Goal: Information Seeking & Learning: Learn about a topic

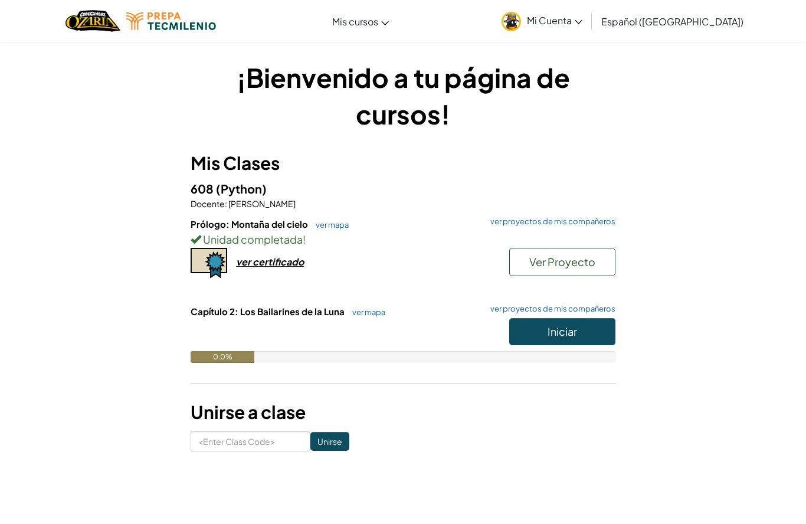
click at [555, 335] on span "Iniciar" at bounding box center [563, 332] width 30 height 14
click at [599, 331] on button "Iniciar" at bounding box center [562, 331] width 106 height 27
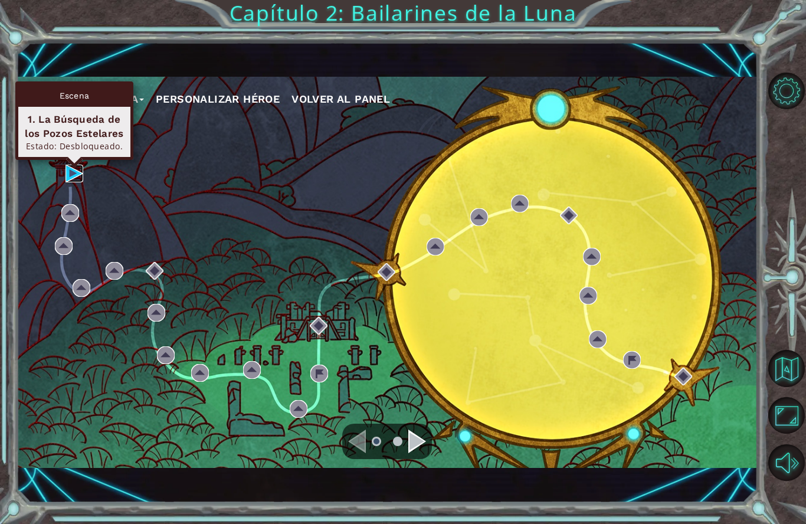
click at [82, 175] on img at bounding box center [75, 174] width 18 height 18
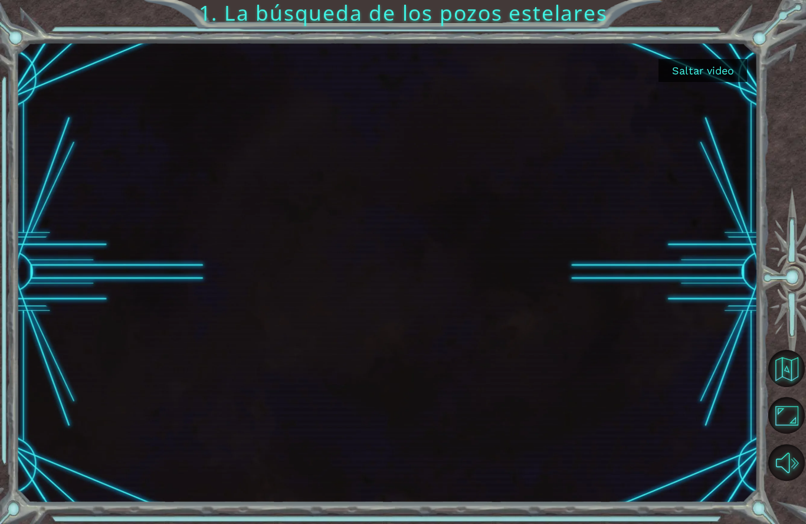
click at [711, 79] on button "Saltar video" at bounding box center [703, 70] width 89 height 23
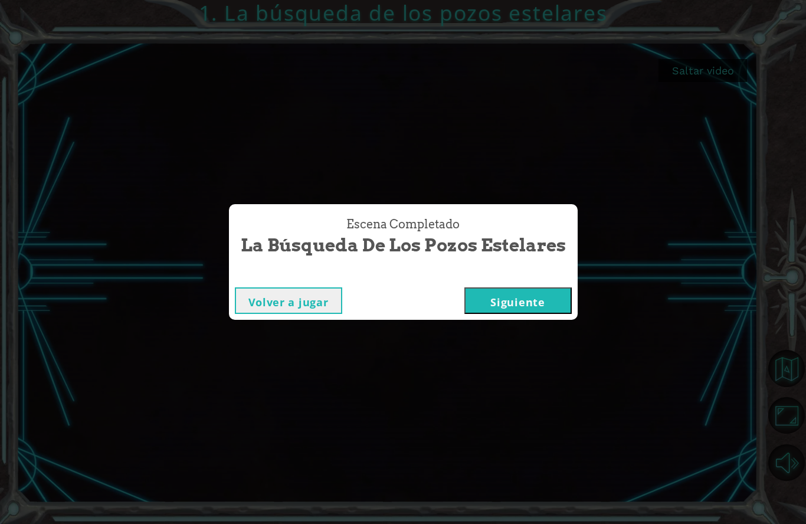
click at [545, 300] on button "Siguiente" at bounding box center [518, 300] width 107 height 27
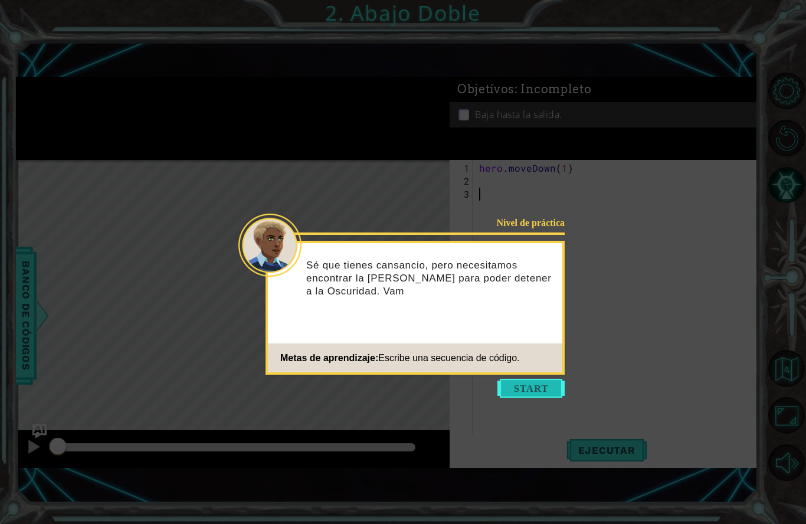
click at [525, 391] on button "Start" at bounding box center [531, 388] width 67 height 19
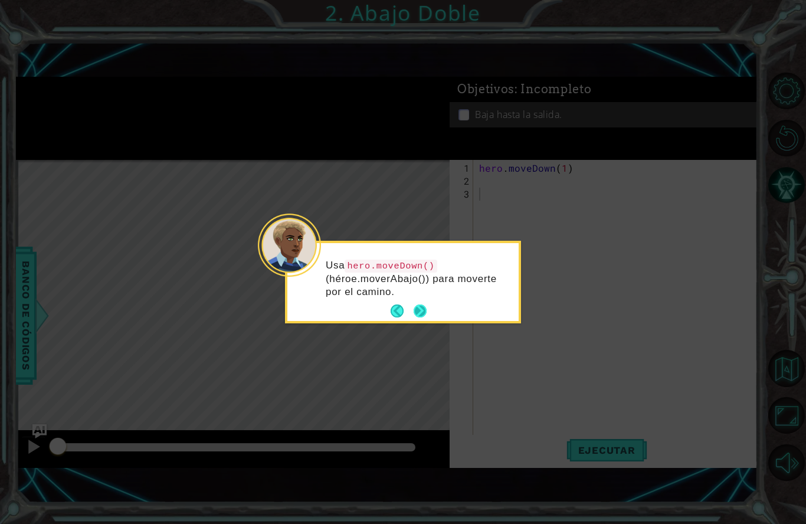
click at [426, 317] on button "Next" at bounding box center [420, 311] width 22 height 22
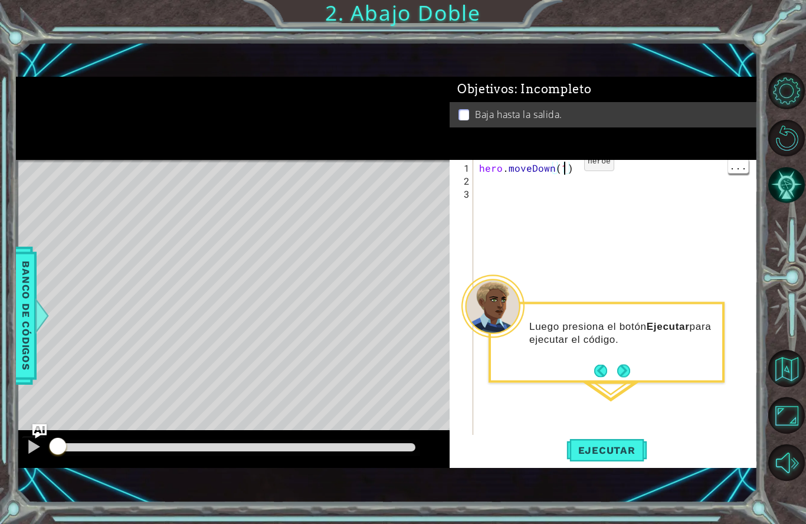
click at [564, 168] on div "hero . moveDown ( 1 )" at bounding box center [619, 318] width 284 height 312
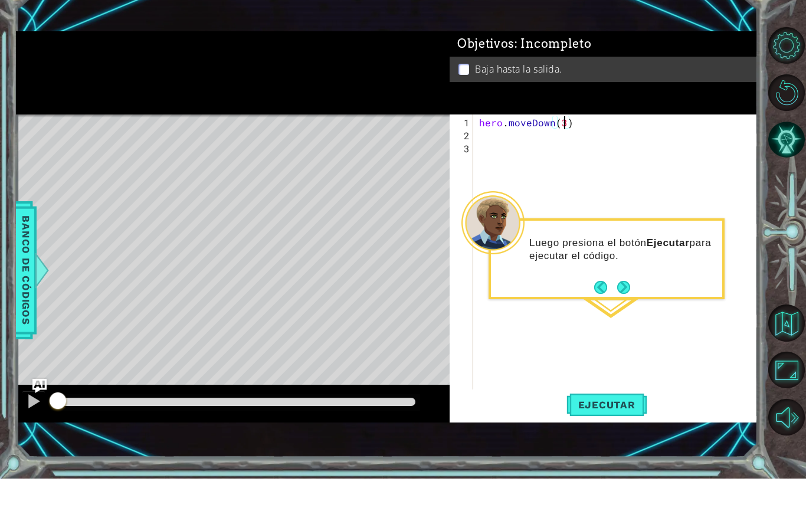
scroll to position [12, 0]
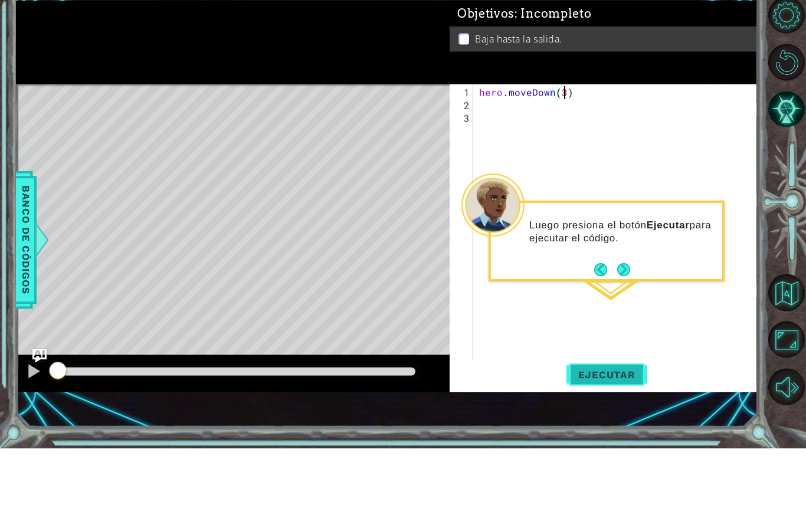
click at [614, 444] on span "Ejecutar" at bounding box center [607, 450] width 81 height 12
type textarea "abcde fg"
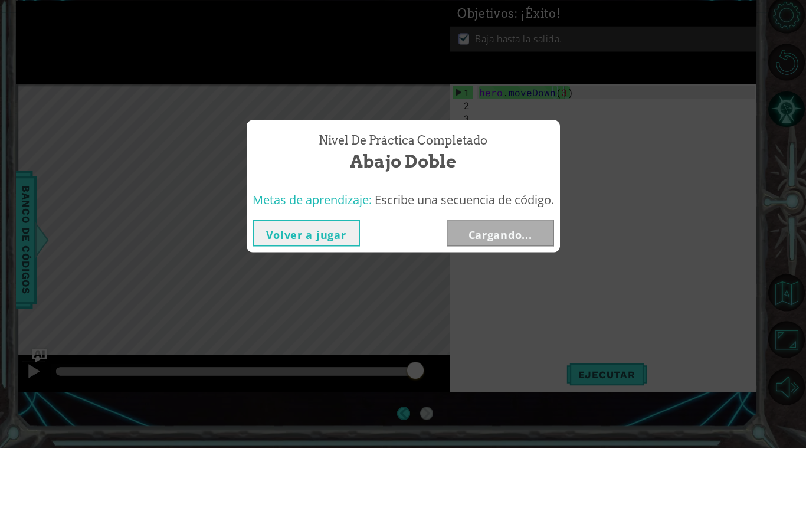
scroll to position [51, 0]
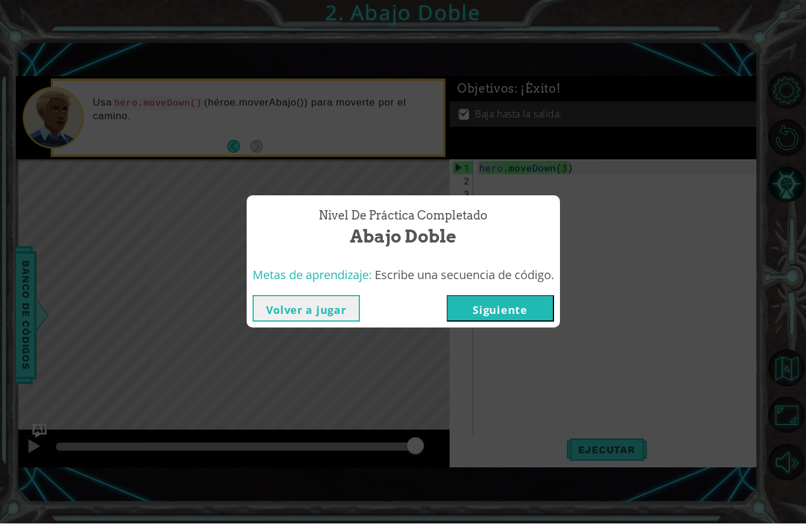
click at [544, 308] on button "Siguiente" at bounding box center [500, 309] width 107 height 27
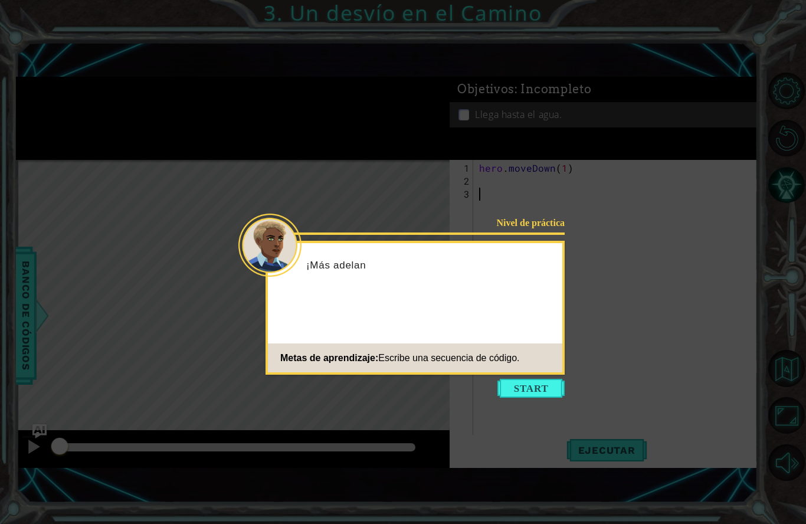
scroll to position [51, 0]
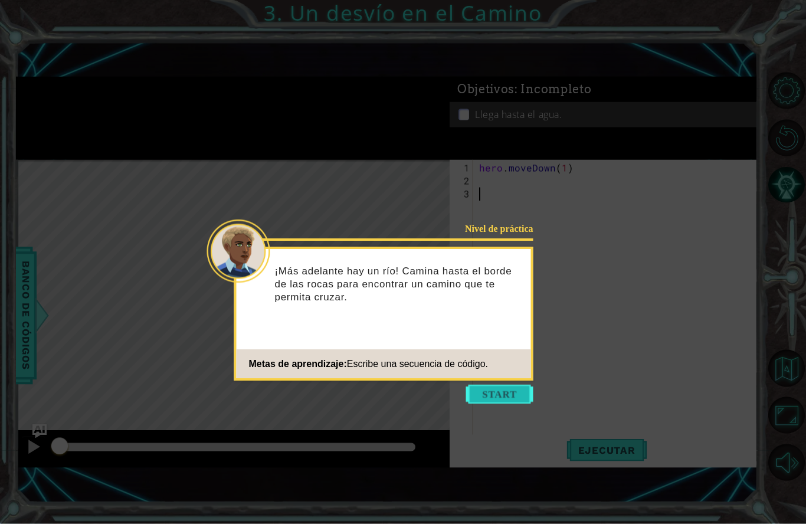
click at [518, 385] on button "Start" at bounding box center [499, 394] width 67 height 19
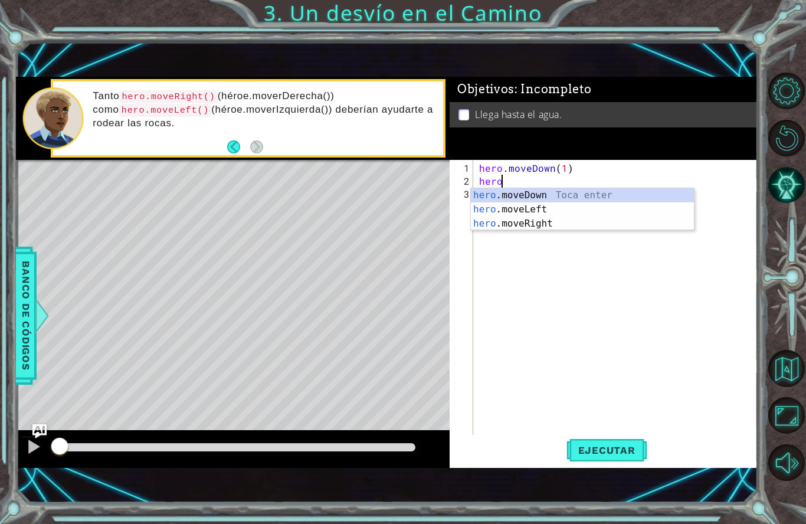
scroll to position [15, 44]
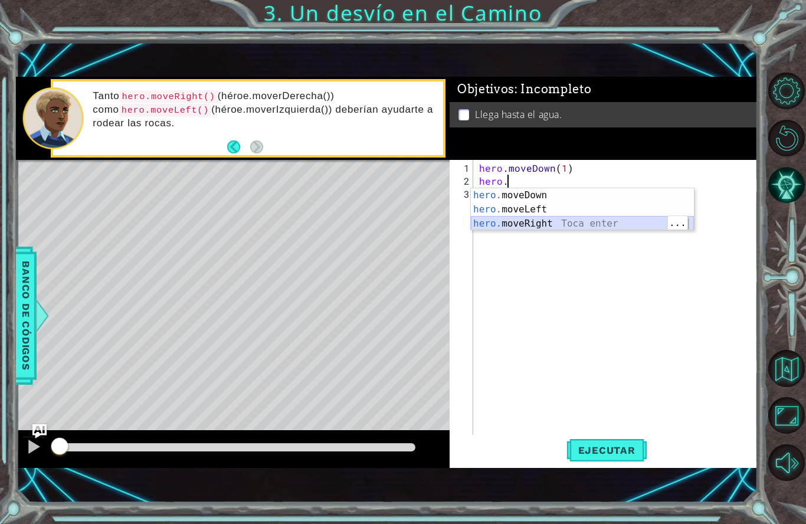
click at [528, 224] on div "hero. moveDown Toca enter hero. moveLeft Toca enter hero. moveRight Toca enter" at bounding box center [582, 223] width 223 height 71
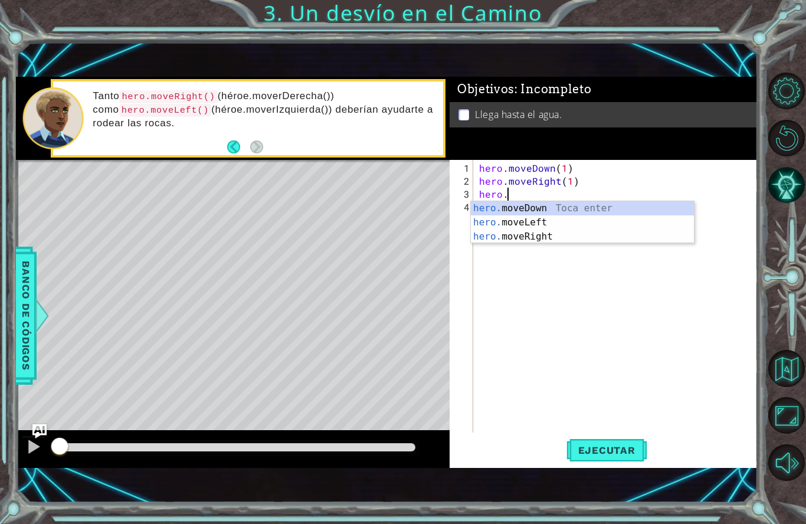
scroll to position [15, 38]
click at [547, 211] on div "hero. moveDown Toca enter hero. moveLeft Toca enter hero. moveRight Toca enter" at bounding box center [582, 236] width 223 height 71
type textarea "abcde fg"
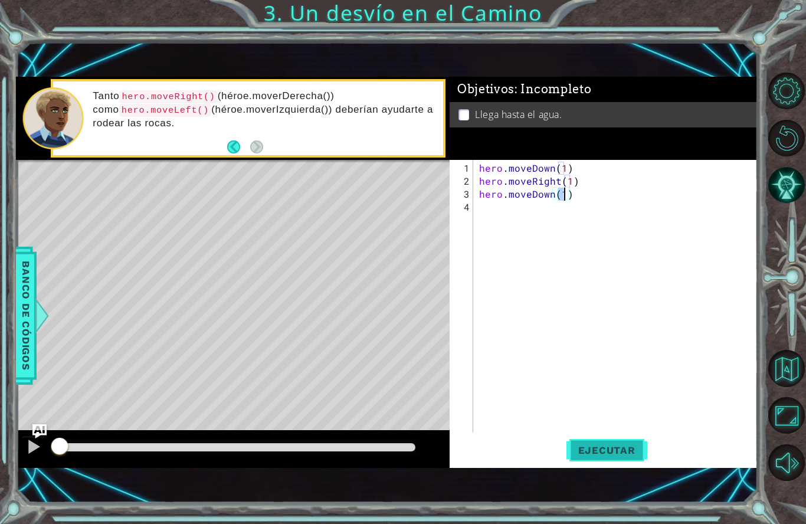
click at [608, 447] on span "Ejecutar" at bounding box center [607, 450] width 81 height 12
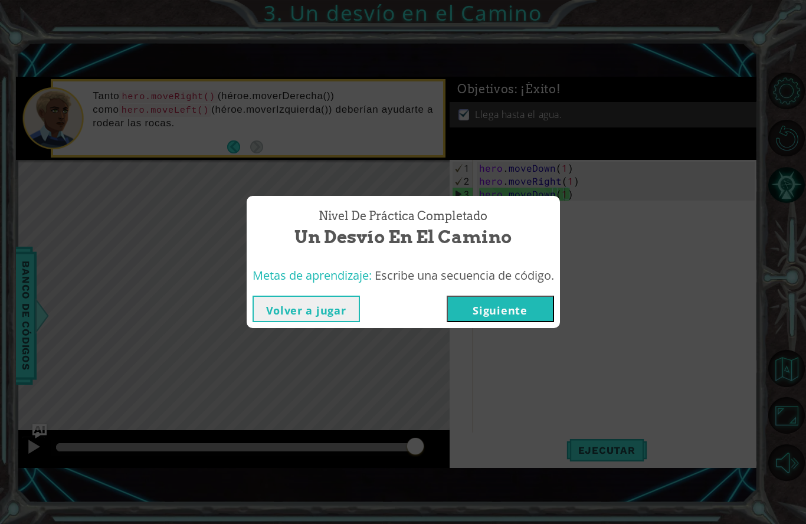
click at [505, 312] on button "Siguiente" at bounding box center [500, 309] width 107 height 27
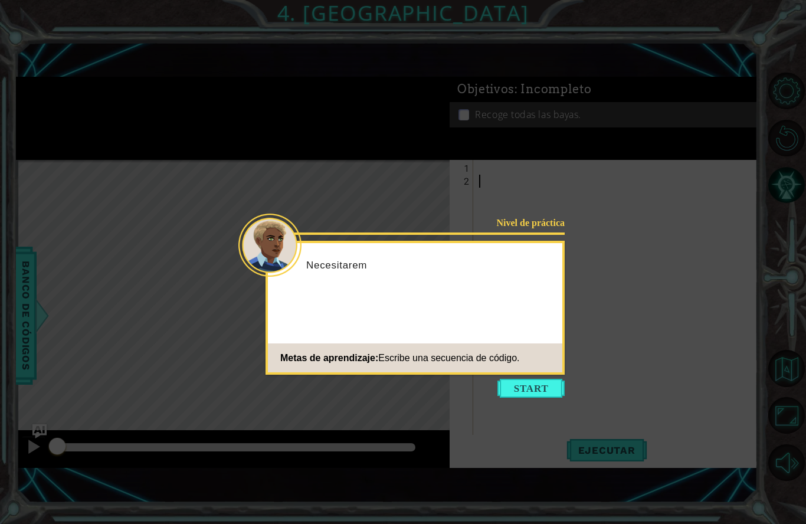
scroll to position [51, 0]
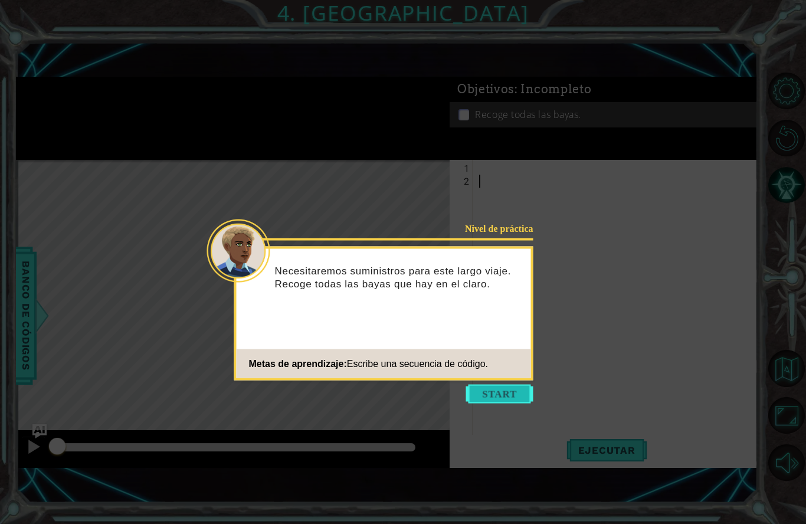
click at [518, 385] on button "Start" at bounding box center [499, 394] width 67 height 19
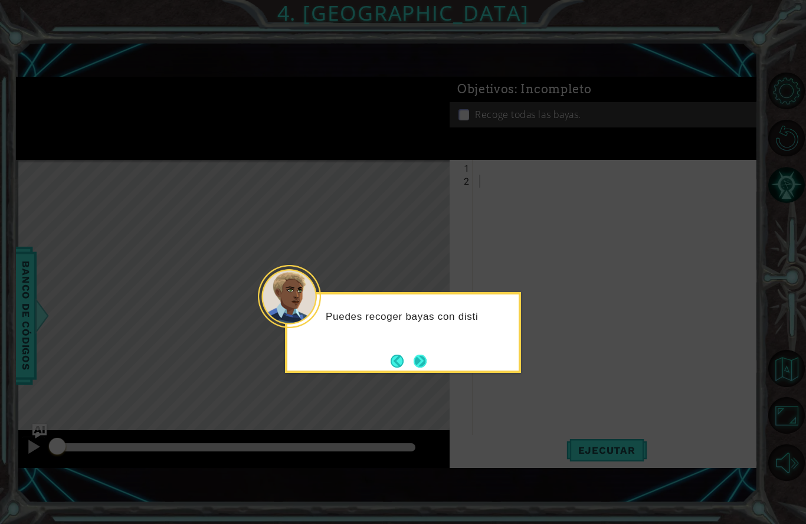
click at [424, 350] on button "Next" at bounding box center [420, 361] width 22 height 22
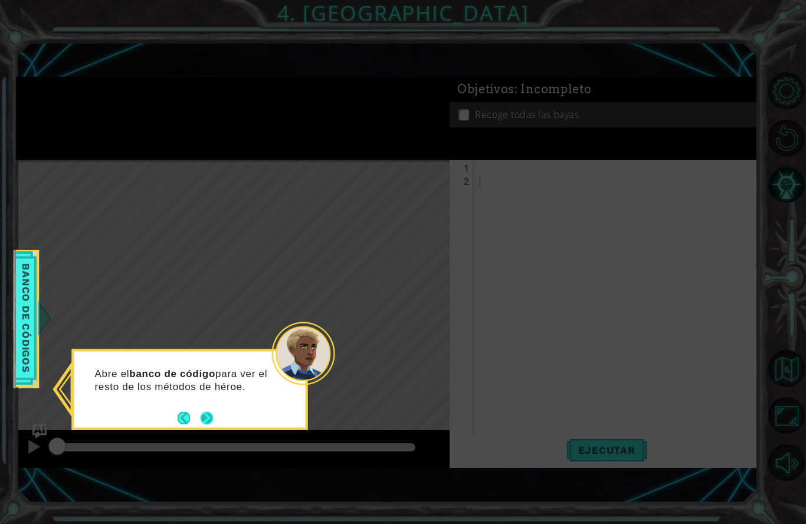
click at [205, 408] on button "Next" at bounding box center [207, 417] width 19 height 19
click at [205, 408] on button "Next" at bounding box center [207, 418] width 20 height 20
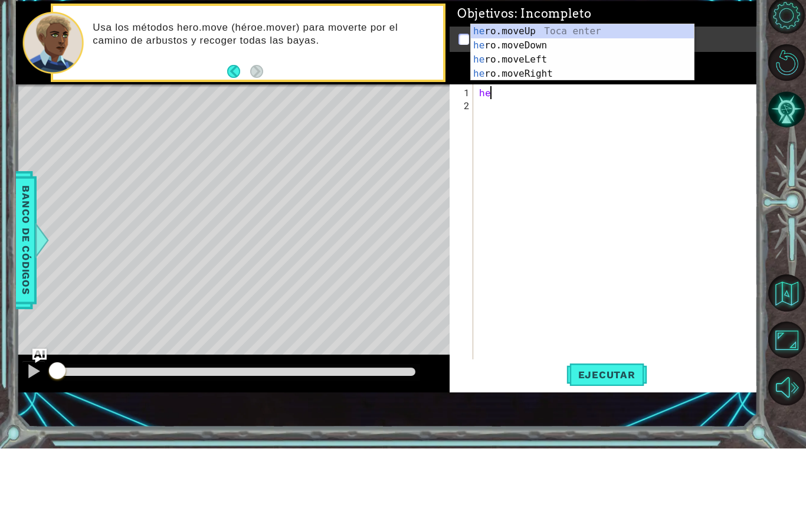
scroll to position [15, 32]
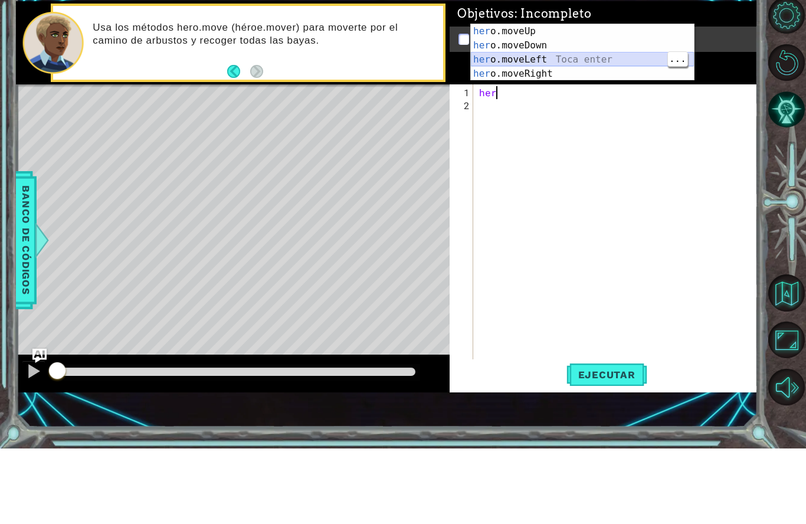
click at [544, 100] on div "her o.moveUp Toca enter her o.moveDown Toca enter her o.moveLeft [PERSON_NAME] …" at bounding box center [582, 142] width 223 height 85
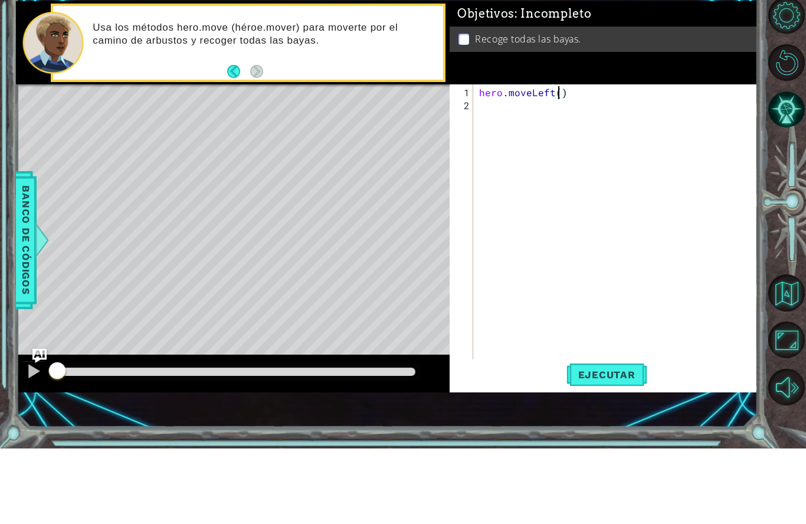
scroll to position [15, 21]
click at [601, 435] on button "Ejecutar" at bounding box center [607, 450] width 81 height 31
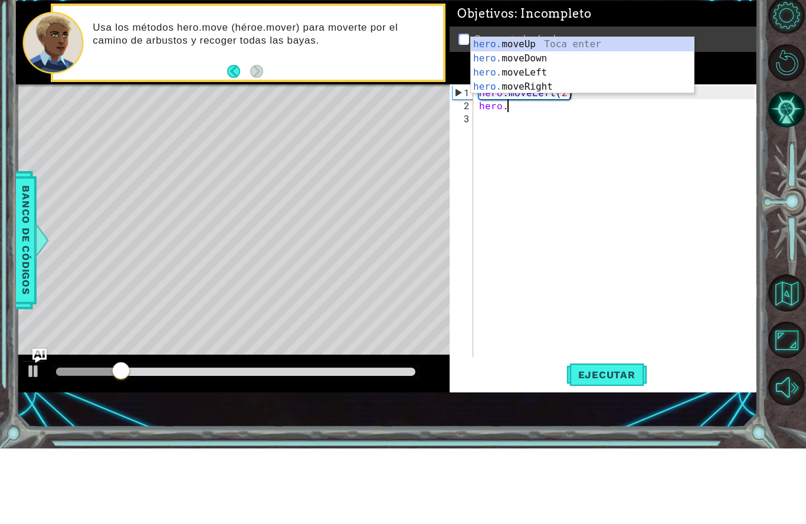
scroll to position [15, 44]
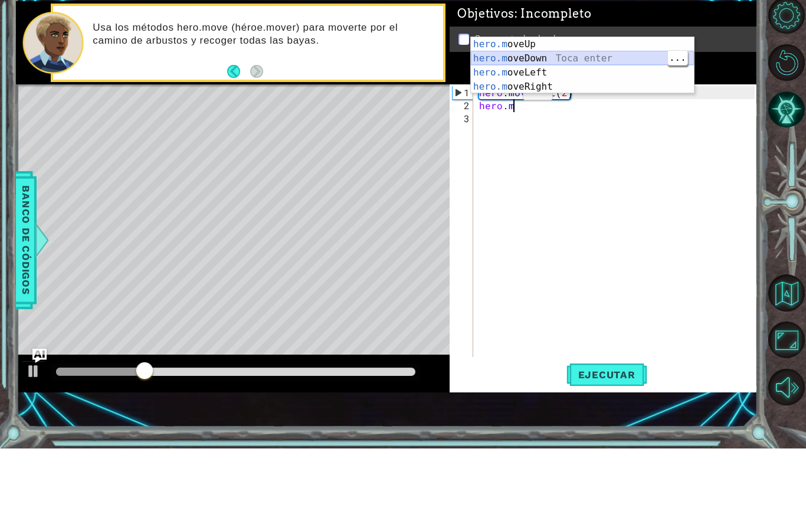
click at [534, 113] on div "hero.m oveUp Toca enter hero.m oveDown Toca enter hero.m oveLeft Toca enter her…" at bounding box center [582, 155] width 223 height 85
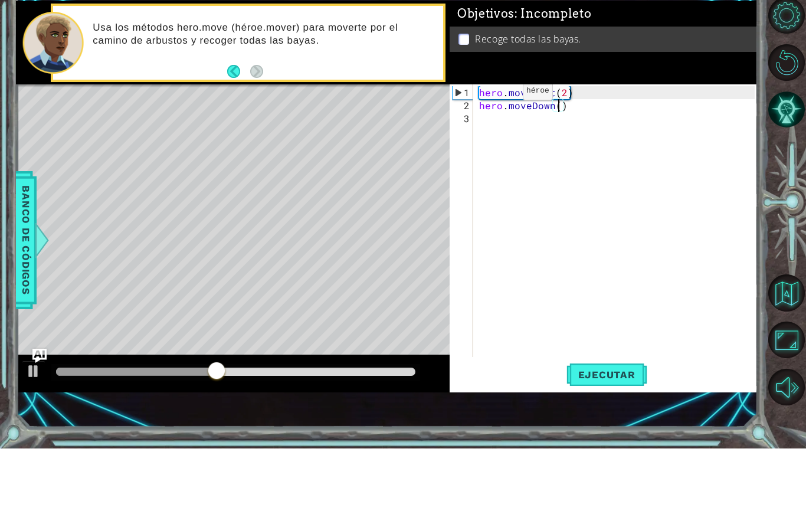
scroll to position [15, 21]
click at [502, 162] on div "hero . moveLeft ( 2 ) hero . moveDown ( 2 )" at bounding box center [619, 311] width 284 height 299
click at [498, 162] on div "hero . moveLeft ( 2 ) hero . moveDown ( 2 )" at bounding box center [619, 311] width 284 height 299
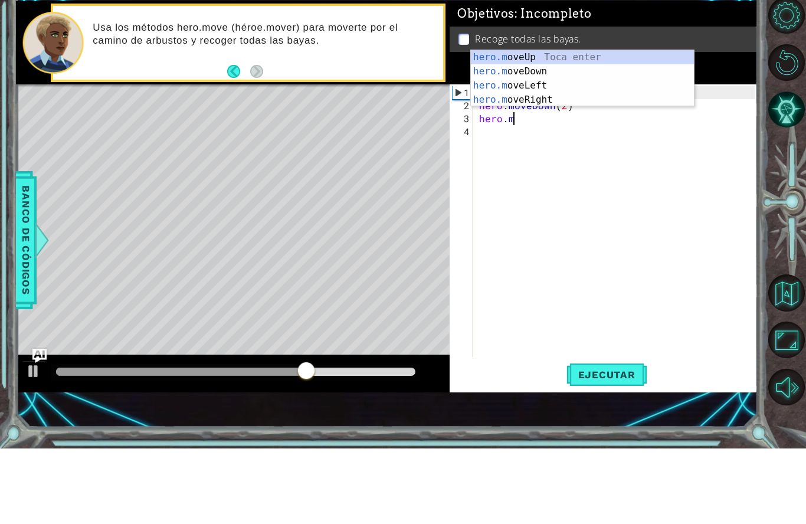
scroll to position [15, 50]
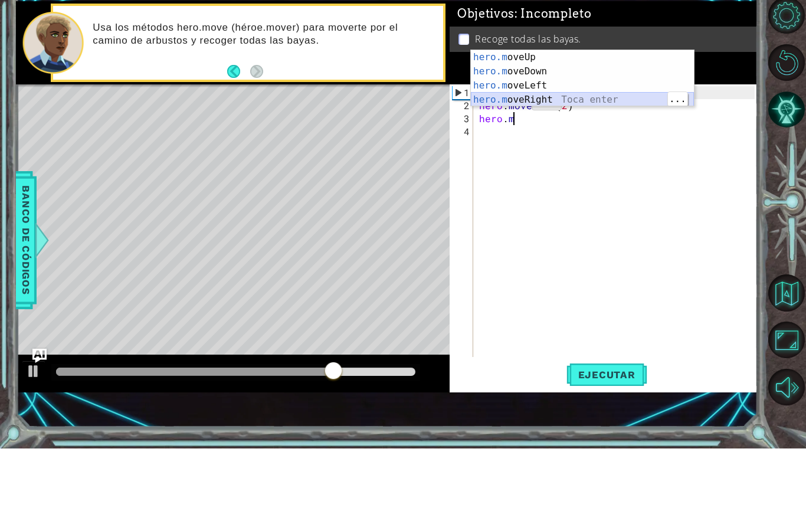
click at [548, 126] on div "hero.m oveUp Toca enter hero.m oveDown Toca enter hero.m oveLeft Toca enter her…" at bounding box center [582, 168] width 223 height 85
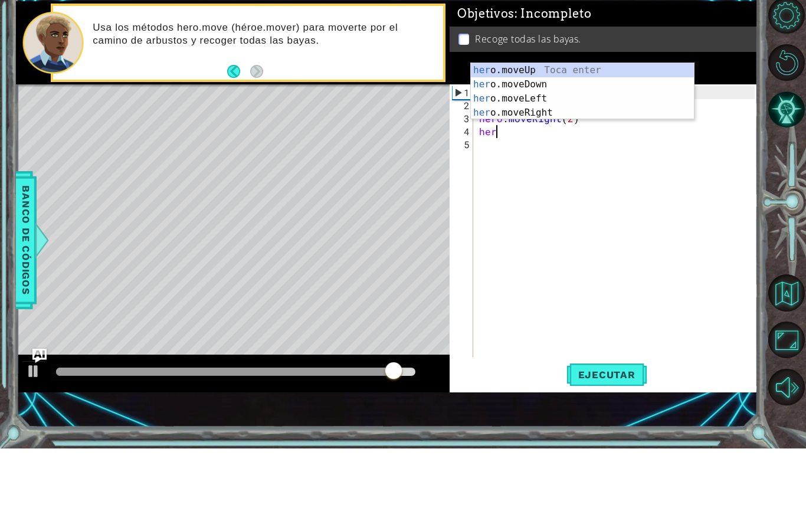
scroll to position [15, 32]
click at [534, 139] on div "hero .moveUp Toca enter hero .moveDown Toca enter hero .moveLeft Toca enter her…" at bounding box center [582, 181] width 223 height 85
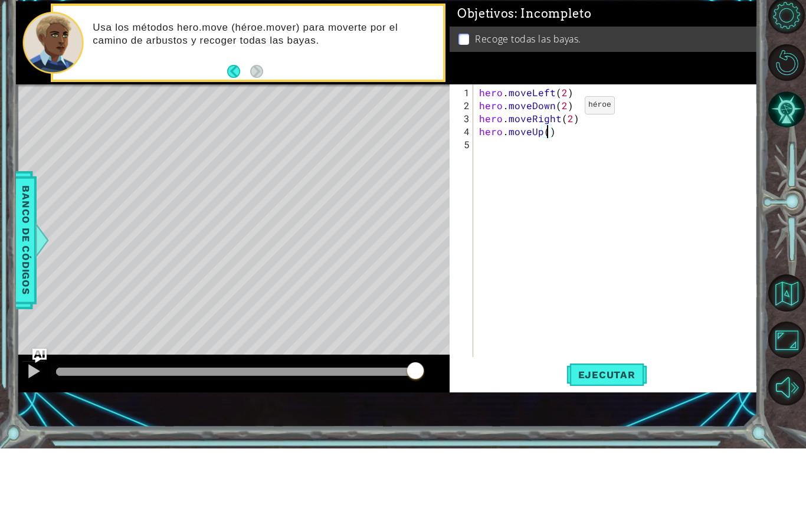
scroll to position [15, 21]
click at [632, 444] on span "Ejecutar" at bounding box center [607, 450] width 81 height 12
type textarea "abcde fg"
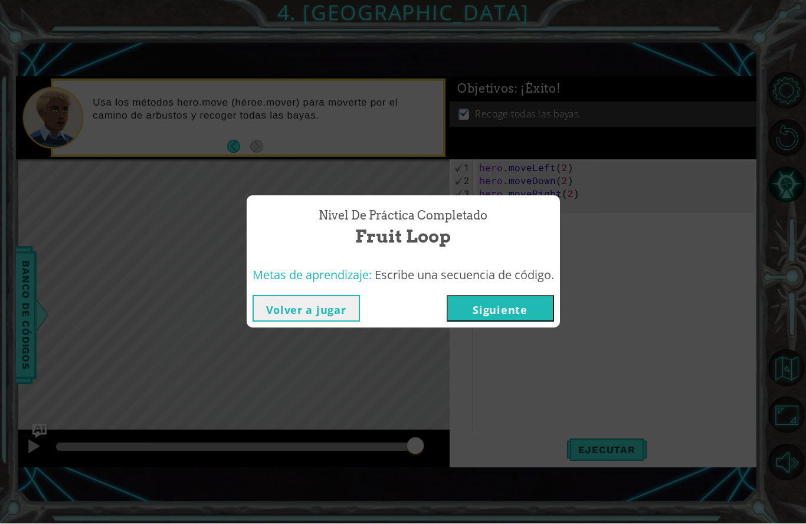
click at [528, 308] on button "Siguiente" at bounding box center [500, 309] width 107 height 27
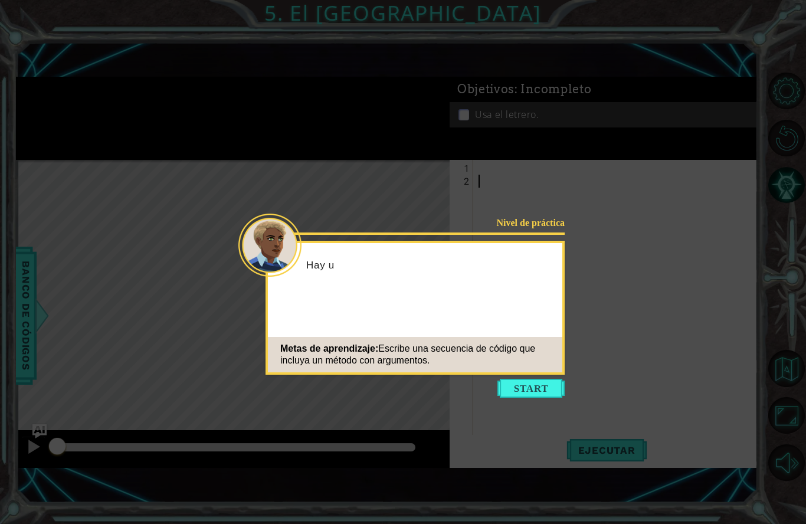
scroll to position [51, 0]
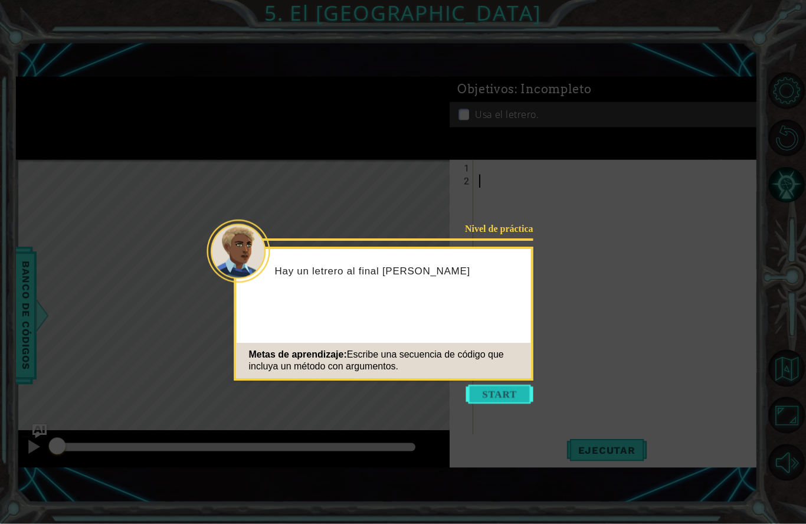
click at [517, 385] on button "Start" at bounding box center [499, 394] width 67 height 19
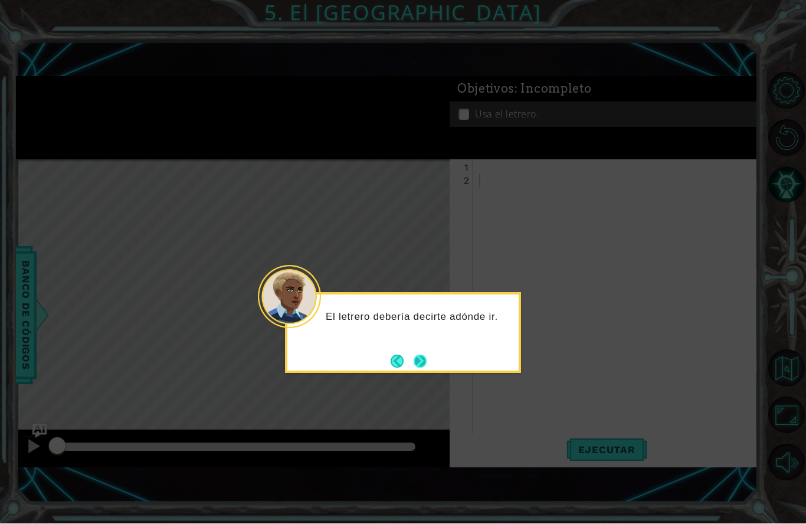
click at [429, 351] on button "Next" at bounding box center [421, 362] width 22 height 22
click at [428, 354] on button "Next" at bounding box center [420, 362] width 17 height 17
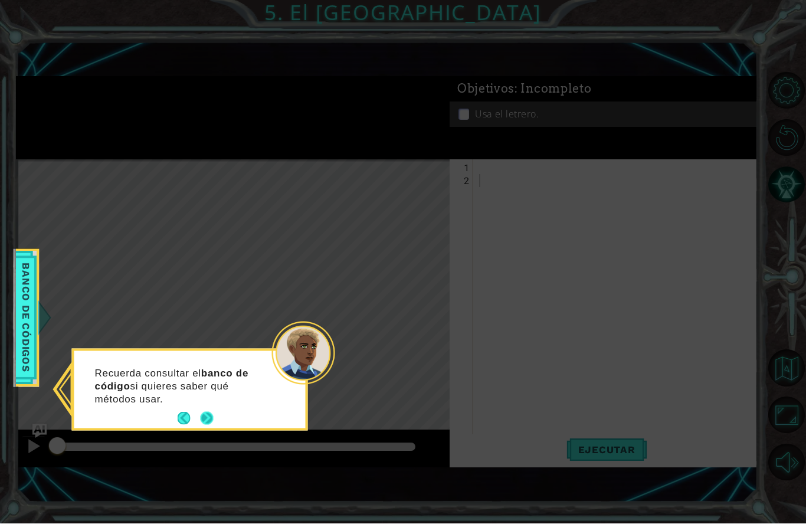
click at [206, 411] on button "Next" at bounding box center [207, 419] width 17 height 17
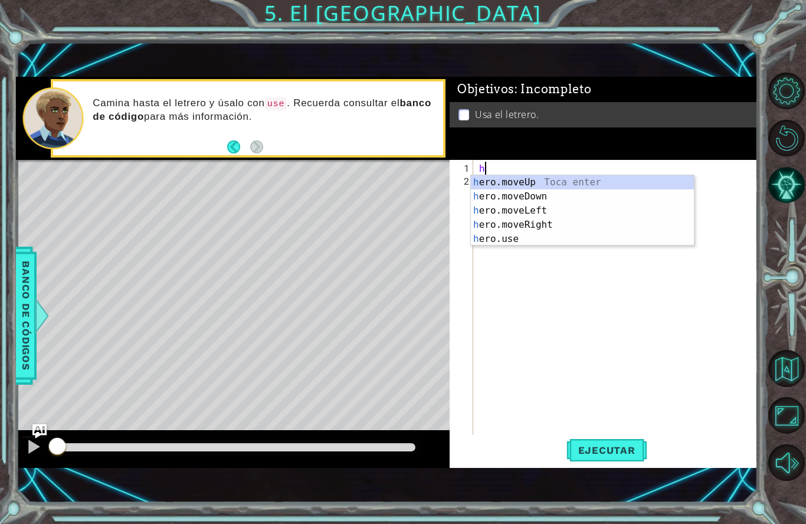
scroll to position [15, 32]
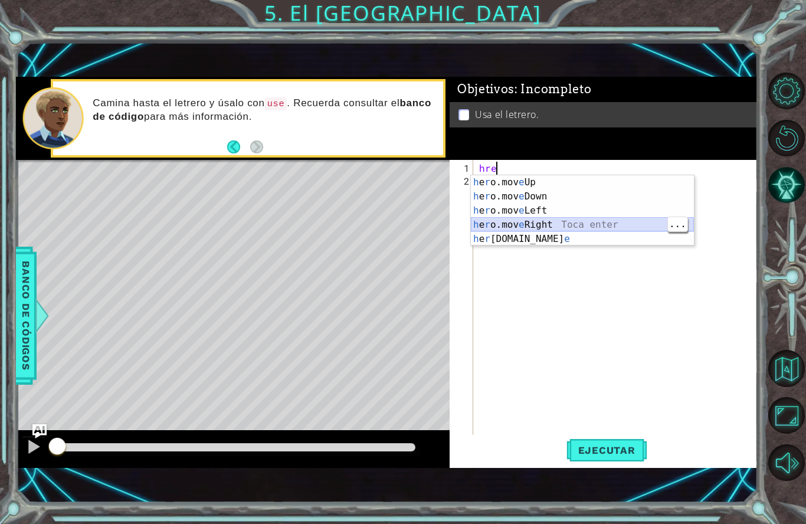
click at [545, 225] on div "h e r o.mov e Up Toca enter h e r o.mov e Down Toca enter h e r o.mov e Left To…" at bounding box center [582, 224] width 223 height 99
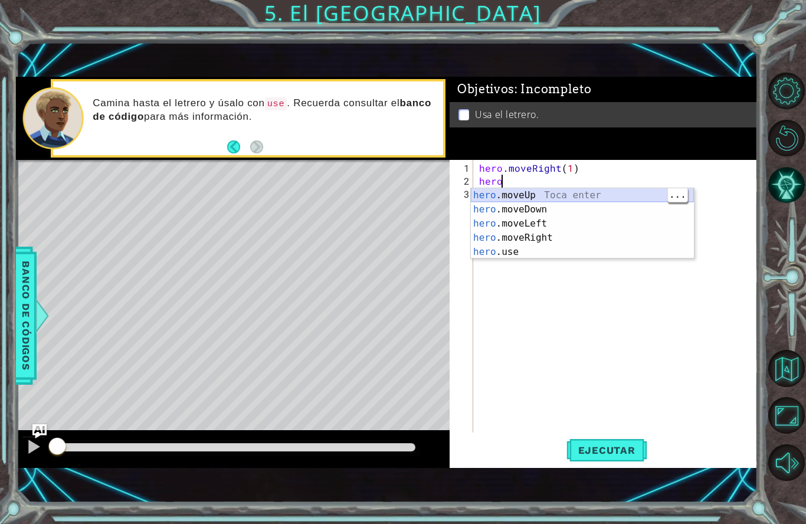
click at [527, 196] on div "hero .moveUp Toca enter hero .moveDown Toca enter hero .moveLeft Toca enter her…" at bounding box center [582, 237] width 223 height 99
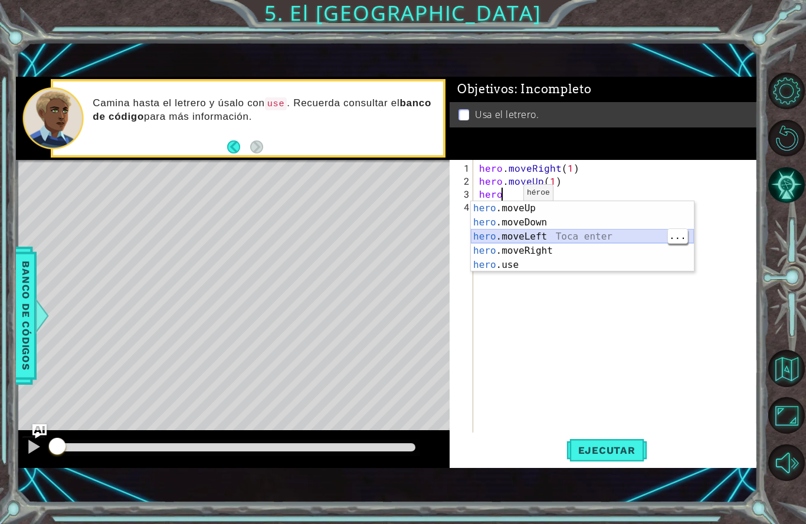
click at [528, 238] on div "hero .moveUp Toca enter hero .moveDown Toca enter hero .moveLeft Toca enter her…" at bounding box center [582, 250] width 223 height 99
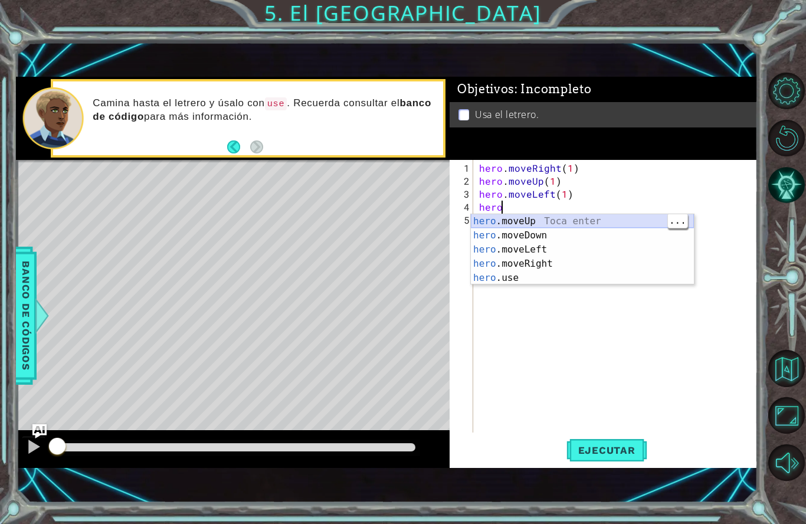
click at [547, 224] on div "hero .moveUp Toca enter hero .moveDown Toca enter hero .moveLeft Toca enter her…" at bounding box center [582, 263] width 223 height 99
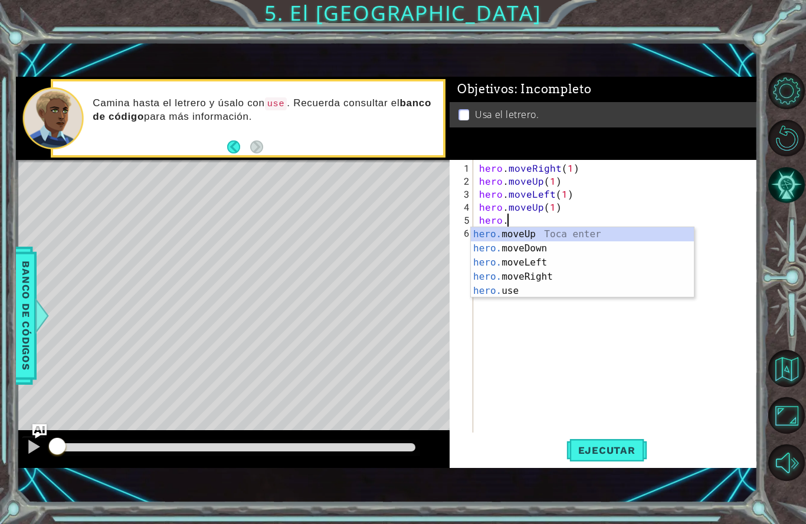
scroll to position [15, 38]
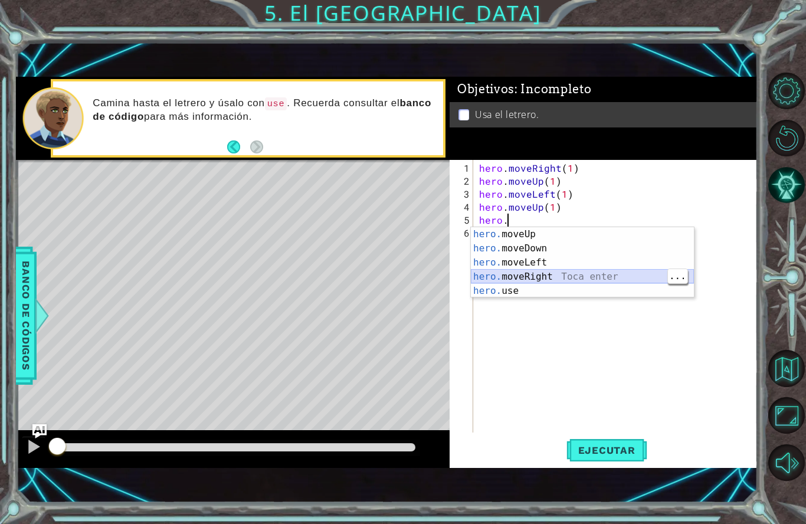
click at [550, 277] on div "hero. moveUp Toca enter hero. moveDown Toca enter hero. moveLeft Toca enter her…" at bounding box center [582, 276] width 223 height 99
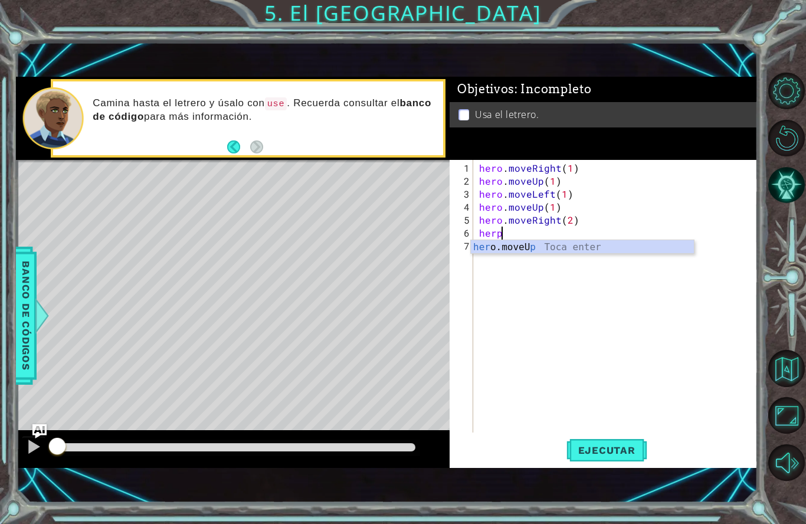
scroll to position [15, 32]
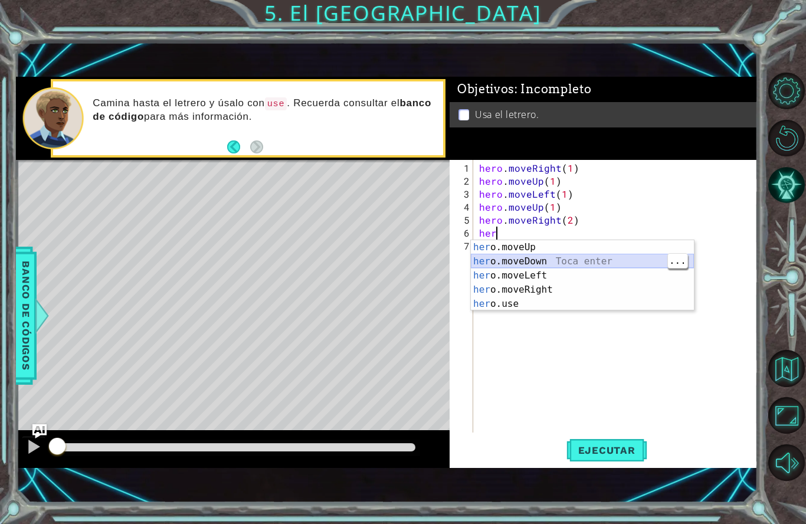
click at [520, 264] on div "her o.moveUp Toca enter her o.moveDown Toca enter her o.moveLeft [PERSON_NAME] …" at bounding box center [582, 289] width 223 height 99
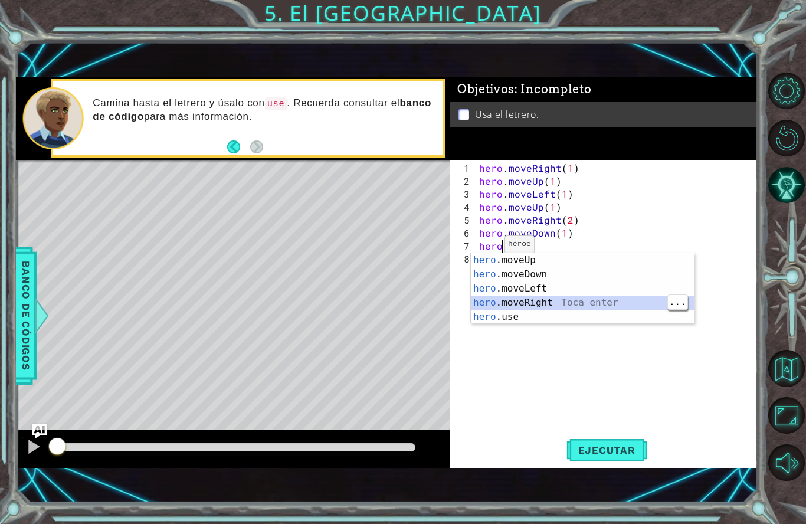
click at [520, 303] on div "hero .moveUp Toca enter hero .moveDown Toca enter hero .moveLeft Toca enter her…" at bounding box center [582, 302] width 223 height 99
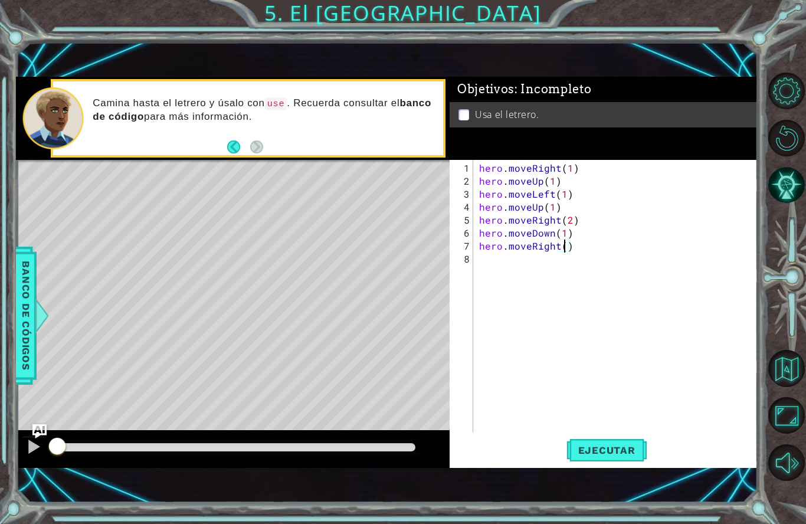
scroll to position [15, 21]
click at [621, 445] on span "Ejecutar" at bounding box center [607, 450] width 81 height 12
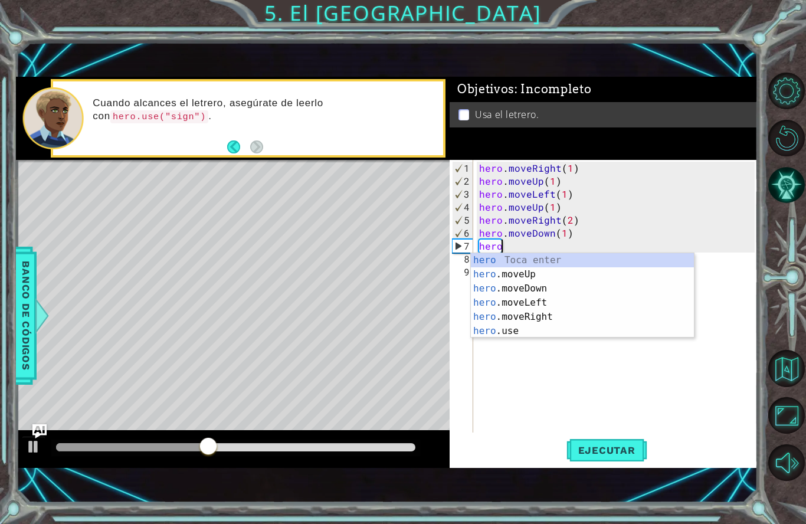
scroll to position [15, 38]
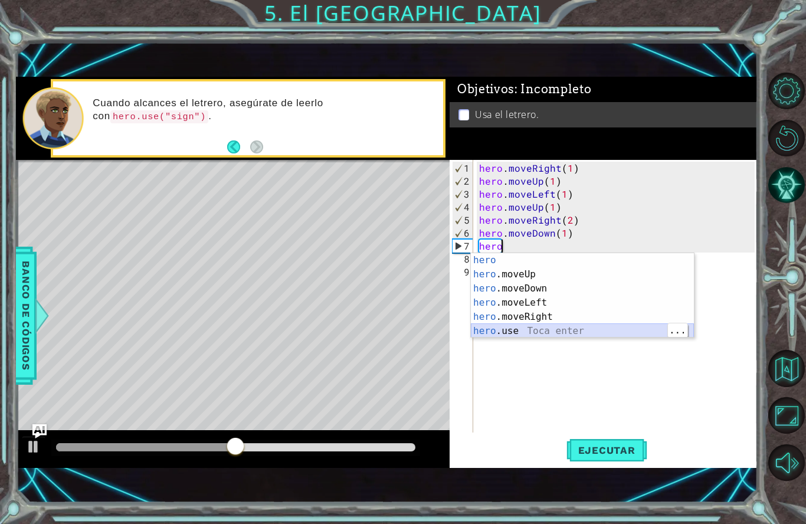
click at [529, 333] on div "hero Toca enter hero .moveUp Toca enter hero .moveDown Toca enter hero .moveLef…" at bounding box center [582, 309] width 223 height 113
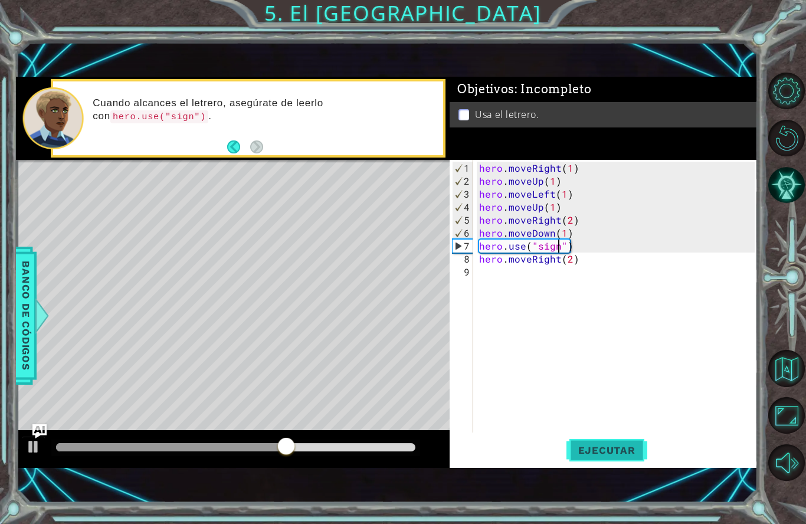
click at [619, 448] on span "Ejecutar" at bounding box center [607, 450] width 81 height 12
type textarea "abcde fg"
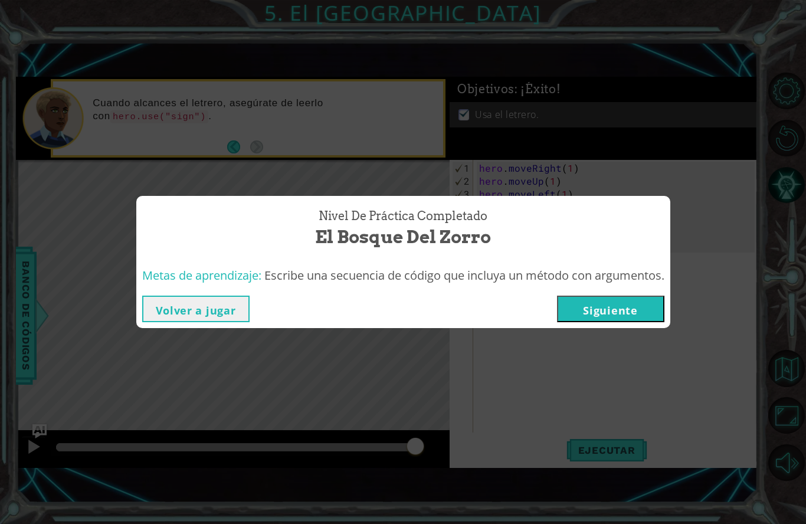
click at [654, 315] on button "Siguiente" at bounding box center [610, 309] width 107 height 27
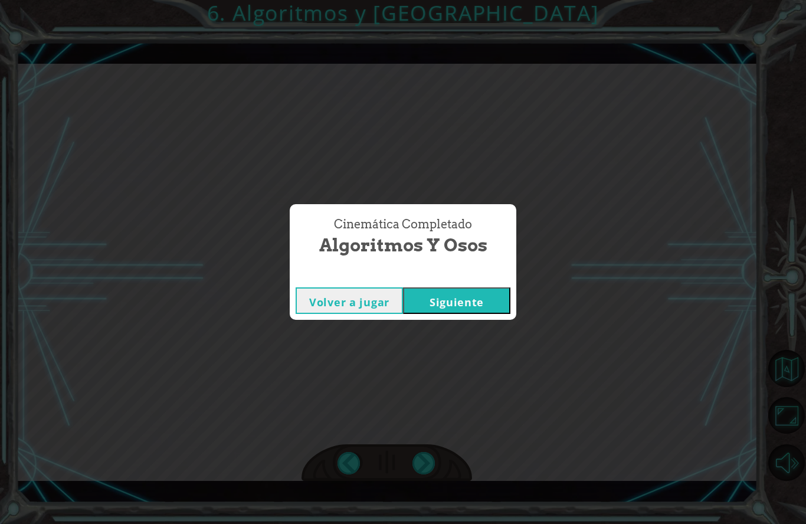
click at [494, 350] on div "Cinemática Completado Algoritmos y Osos Volver a jugar [GEOGRAPHIC_DATA]" at bounding box center [403, 262] width 806 height 524
click at [495, 351] on div "Cinemática Completado Algoritmos y Osos Volver a jugar [GEOGRAPHIC_DATA]" at bounding box center [403, 262] width 806 height 524
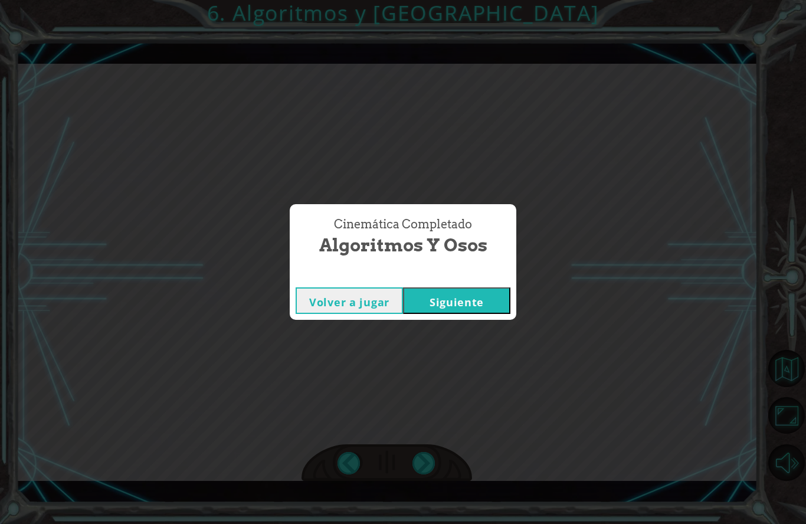
click at [495, 351] on div "Cinemática Completado Algoritmos y Osos Volver a jugar [GEOGRAPHIC_DATA]" at bounding box center [403, 262] width 806 height 524
click at [457, 353] on div "Cinemática Completado Algoritmos y Osos Volver a jugar [GEOGRAPHIC_DATA]" at bounding box center [403, 262] width 806 height 524
click at [418, 348] on div "Cinemática Completado Algoritmos y Osos Volver a jugar [GEOGRAPHIC_DATA]" at bounding box center [403, 262] width 806 height 524
click at [460, 357] on div "Cinemática Completado Algoritmos y Osos Volver a jugar [GEOGRAPHIC_DATA]" at bounding box center [403, 262] width 806 height 524
click at [474, 353] on div "Cinemática Completado Algoritmos y Osos Volver a jugar [GEOGRAPHIC_DATA]" at bounding box center [403, 262] width 806 height 524
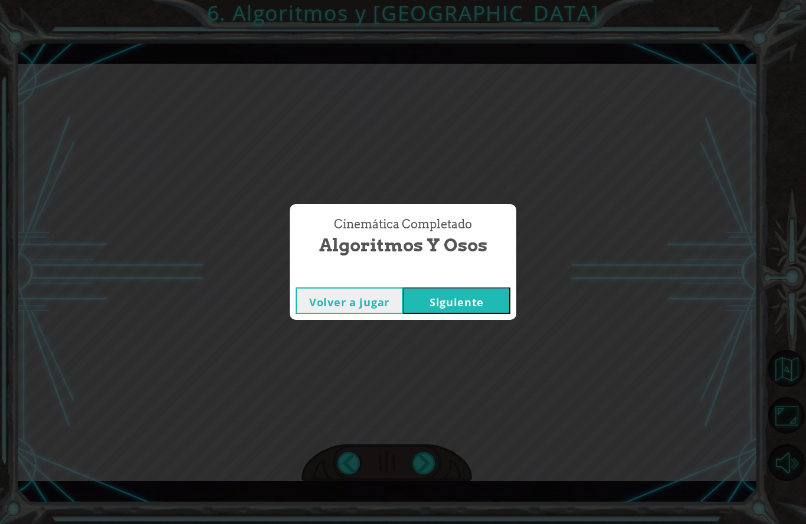
click at [376, 347] on div "Cinemática Completado Algoritmos y Osos Volver a jugar [GEOGRAPHIC_DATA]" at bounding box center [403, 262] width 806 height 524
click at [413, 366] on div "Cinemática Completado Algoritmos y Osos Volver a jugar [GEOGRAPHIC_DATA]" at bounding box center [403, 262] width 806 height 524
click at [443, 341] on div "Cinemática Completado Algoritmos y Osos Volver a jugar [GEOGRAPHIC_DATA]" at bounding box center [403, 262] width 806 height 524
click at [442, 351] on div "Cinemática Completado Algoritmos y Osos Volver a jugar [GEOGRAPHIC_DATA]" at bounding box center [403, 262] width 806 height 524
click at [442, 362] on div "Cinemática Completado Algoritmos y Osos Volver a jugar [GEOGRAPHIC_DATA]" at bounding box center [403, 262] width 806 height 524
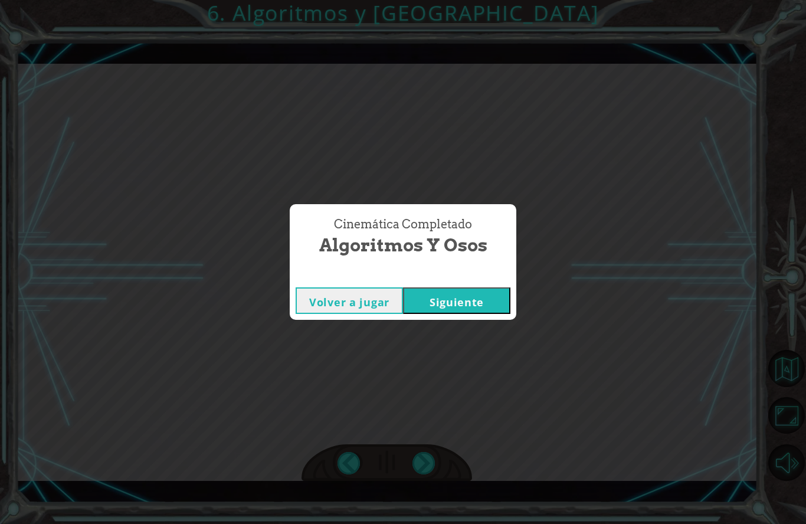
click at [443, 362] on div "Cinemática Completado Algoritmos y Osos Volver a jugar [GEOGRAPHIC_DATA]" at bounding box center [403, 262] width 806 height 524
click at [442, 362] on div "Cinemática Completado Algoritmos y Osos Volver a jugar [GEOGRAPHIC_DATA]" at bounding box center [403, 262] width 806 height 524
click at [370, 351] on div "Cinemática Completado Algoritmos y Osos Volver a jugar [GEOGRAPHIC_DATA]" at bounding box center [403, 262] width 806 height 524
click at [341, 352] on div "Cinemática Completado Algoritmos y Osos Volver a jugar [GEOGRAPHIC_DATA]" at bounding box center [403, 262] width 806 height 524
click at [342, 352] on div "Cinemática Completado Algoritmos y Osos Volver a jugar [GEOGRAPHIC_DATA]" at bounding box center [403, 262] width 806 height 524
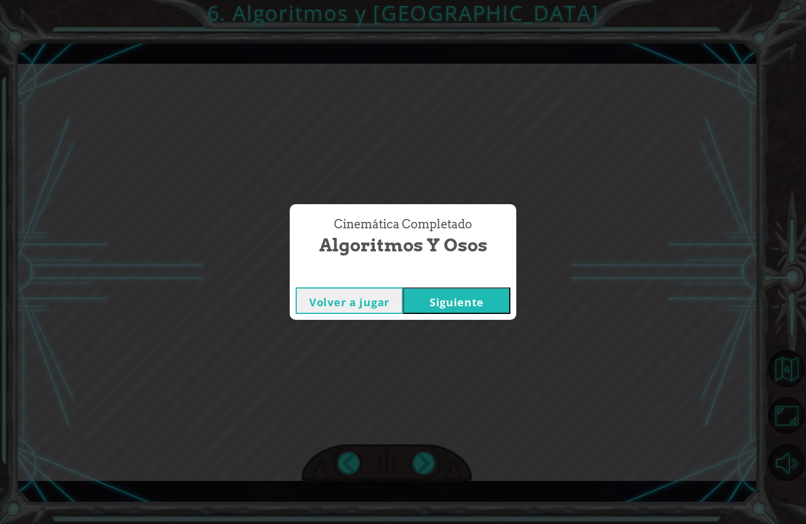
click at [434, 357] on div "Cinemática Completado Algoritmos y Osos Volver a jugar [GEOGRAPHIC_DATA]" at bounding box center [403, 262] width 806 height 524
